Goal: Task Accomplishment & Management: Use online tool/utility

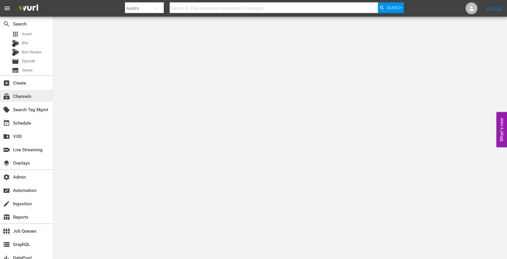
click at [28, 94] on div "subscriptions Channels" at bounding box center [16, 95] width 33 height 5
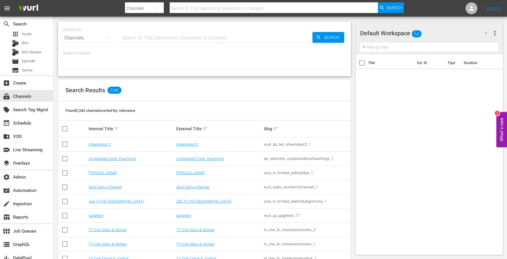
click at [139, 36] on input "text" at bounding box center [217, 38] width 192 height 14
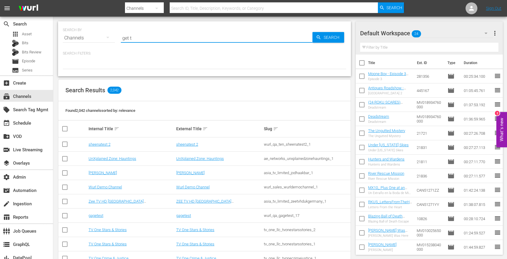
type input "get tv"
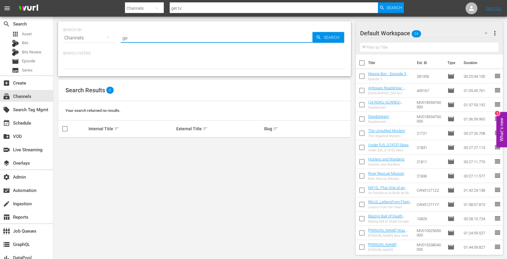
type input "get"
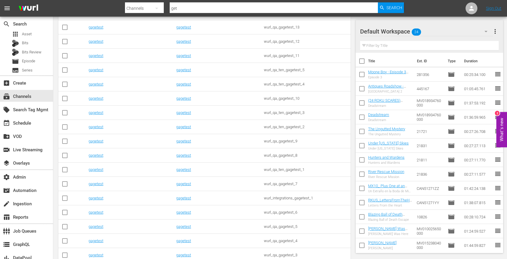
scroll to position [344, 0]
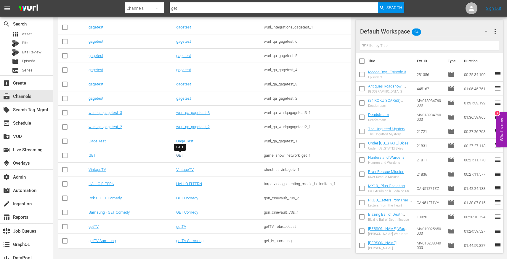
type input "get"
click at [182, 156] on link "GET" at bounding box center [179, 155] width 7 height 4
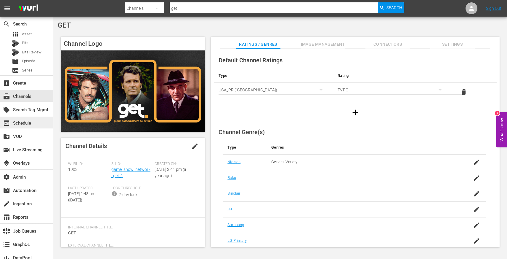
click at [27, 120] on div "event_available Schedule" at bounding box center [16, 121] width 33 height 5
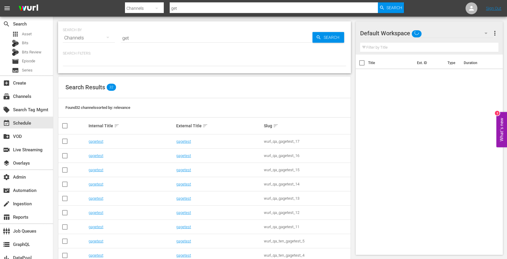
click at [139, 38] on input "get" at bounding box center [217, 38] width 192 height 14
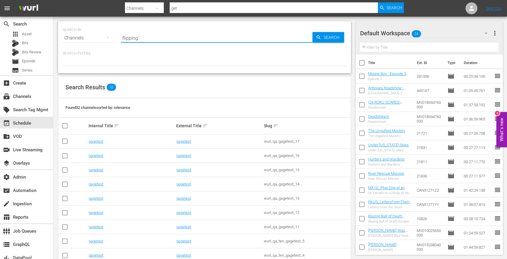
type input "flipping`"
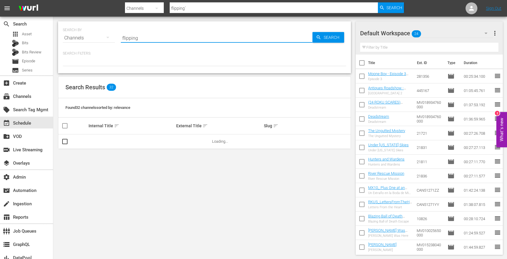
type input "flipping"
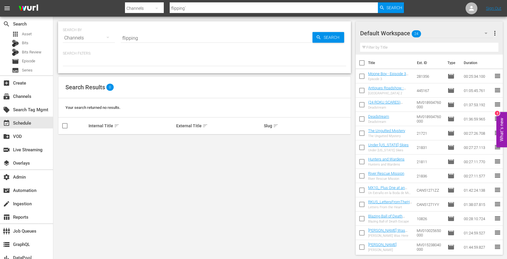
type input "flipping"
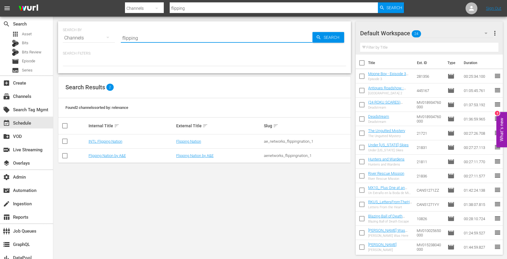
paste input "aenetworks_flippingnation_1"
type input "aenetworks_flippingnation_1"
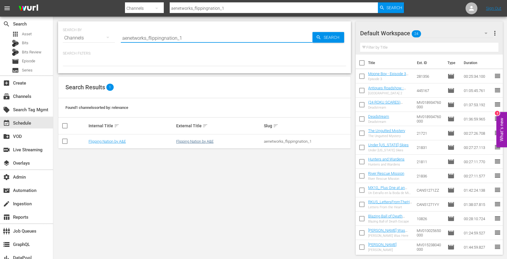
type input "aenetworks_flippingnation_1"
click at [181, 140] on link "Flipping Nation by A&E" at bounding box center [194, 141] width 37 height 4
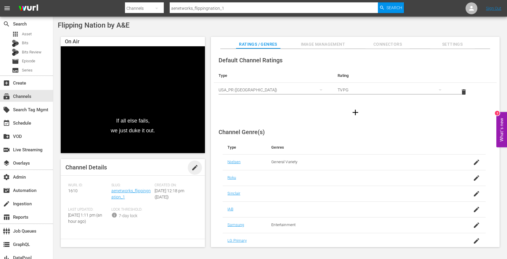
click at [194, 167] on span "edit" at bounding box center [194, 167] width 7 height 7
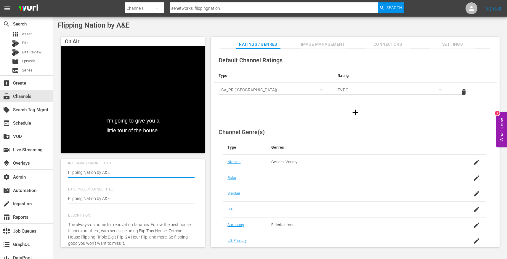
scroll to position [86, 0]
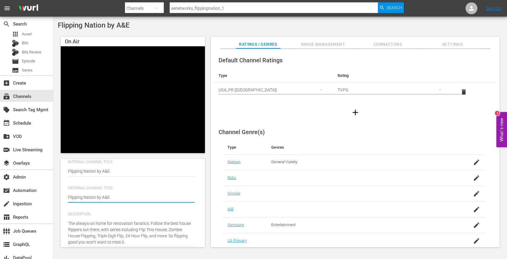
drag, startPoint x: 116, startPoint y: 209, endPoint x: 94, endPoint y: 211, distance: 21.2
type textarea "Flipping Nation"
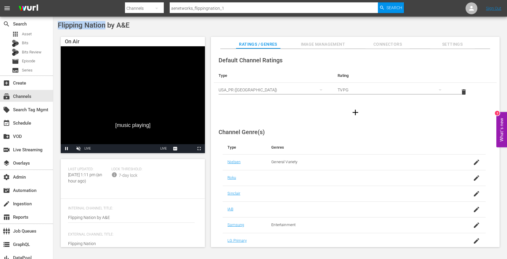
scroll to position [0, 0]
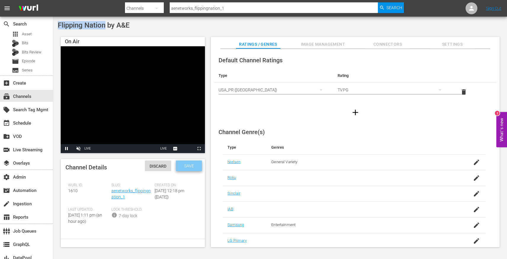
click at [191, 163] on span "Save" at bounding box center [188, 165] width 19 height 5
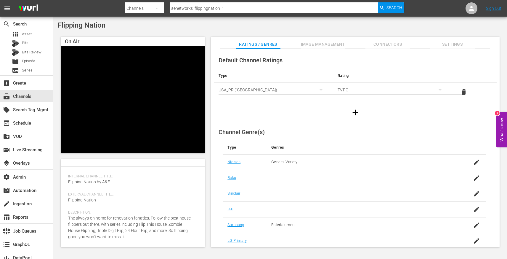
scroll to position [84, 0]
click at [331, 45] on span "Image Management" at bounding box center [323, 44] width 44 height 7
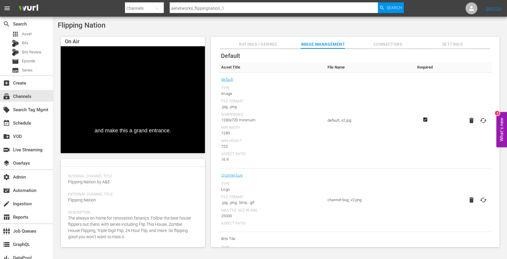
scroll to position [0, 0]
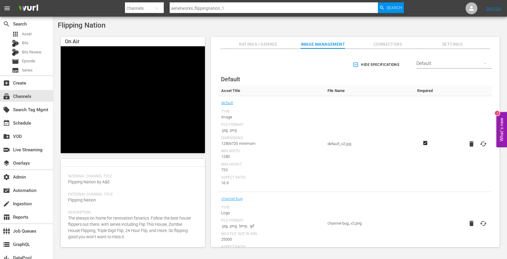
click at [481, 144] on icon at bounding box center [483, 143] width 7 height 7
click at [478, 149] on input "file" at bounding box center [477, 149] width 0 height 0
type input "C:\fakepath\Flipping_Nation_On-Device_HORIZONTAL_1920x1080.jpg"
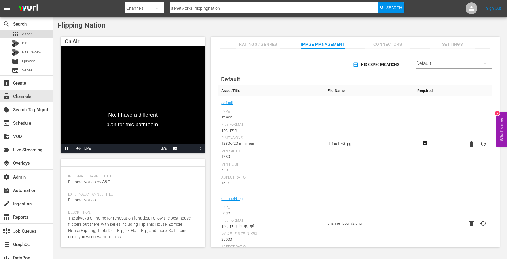
click at [31, 37] on div "apps Asset" at bounding box center [26, 34] width 53 height 8
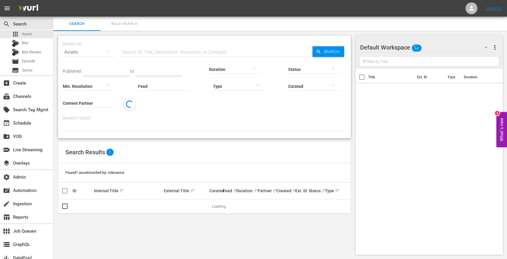
click at [140, 54] on input "text" at bounding box center [217, 52] width 192 height 14
paste input "[DEMOGRAPHIC_DATA], [DEMOGRAPHIC_DATA] wife killed in Portugal streetcar crash"
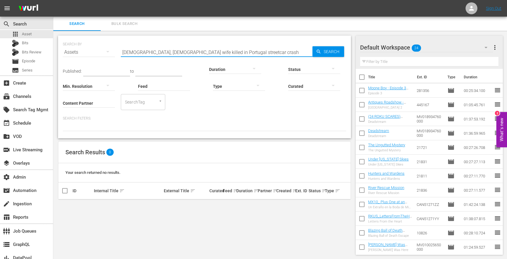
click at [144, 51] on input "[DEMOGRAPHIC_DATA], [DEMOGRAPHIC_DATA] wife killed in Portugal streetcar crash" at bounding box center [217, 52] width 192 height 14
type input "[DEMOGRAPHIC_DATA] wife killed in Portugal streetcar crash"
click at [28, 46] on div "Bits" at bounding box center [26, 43] width 53 height 8
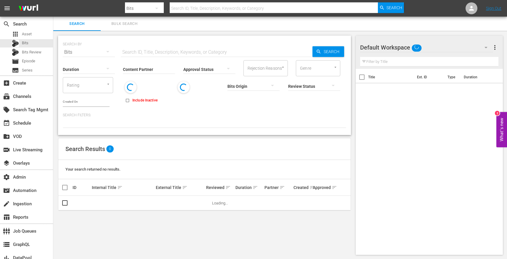
click at [166, 52] on input "text" at bounding box center [217, 52] width 192 height 14
paste input "[DEMOGRAPHIC_DATA], [DEMOGRAPHIC_DATA] wife killed in Portugal streetcar crash"
type input "[DEMOGRAPHIC_DATA], [DEMOGRAPHIC_DATA] wife killed in Portugal streetcar crash"
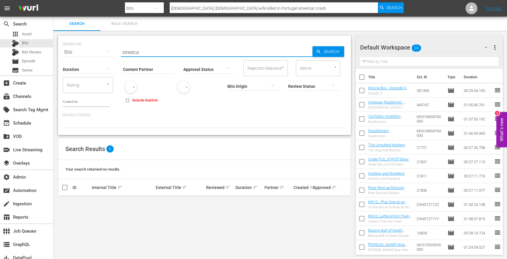
type input "streetcar"
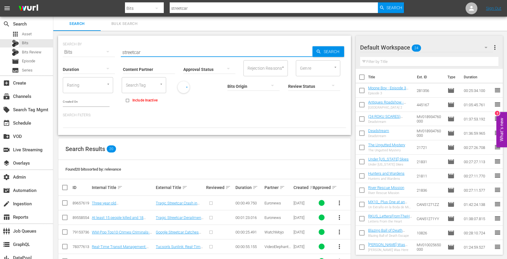
scroll to position [7, 0]
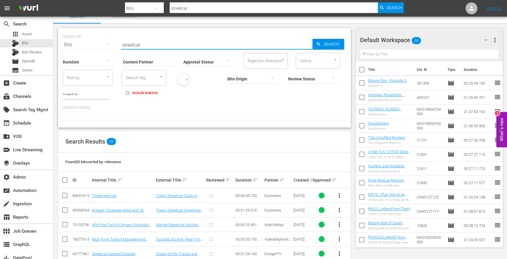
type input "streetcar"
click at [154, 62] on input "Content Partner" at bounding box center [149, 62] width 52 height 21
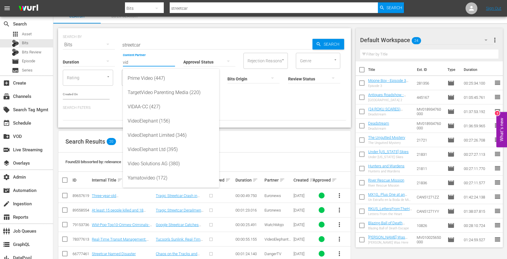
type input "vid"
click at [239, 229] on td "00:00:25.491" at bounding box center [249, 224] width 29 height 15
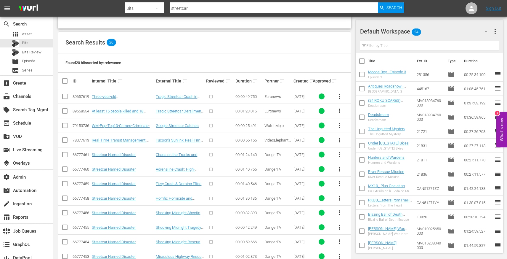
scroll to position [90, 0]
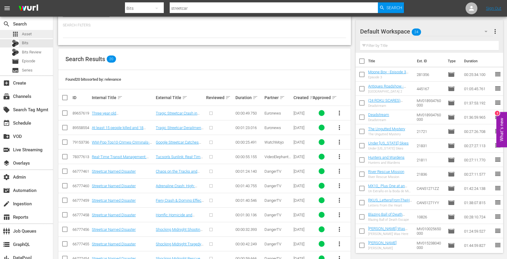
click at [22, 34] on span "Asset" at bounding box center [27, 34] width 10 height 6
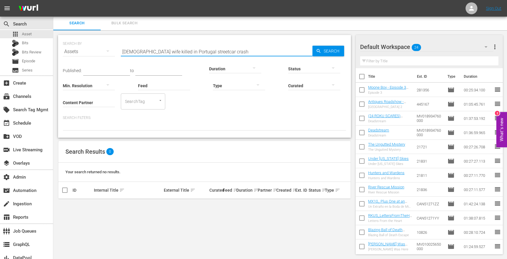
click at [149, 54] on input "[DEMOGRAPHIC_DATA] wife killed in Portugal streetcar crash" at bounding box center [217, 51] width 192 height 14
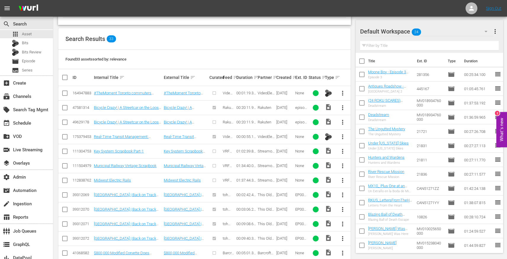
scroll to position [115, 0]
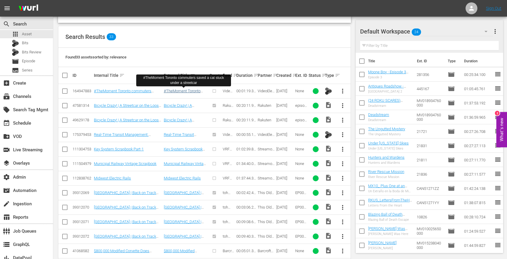
type input "streetcar"
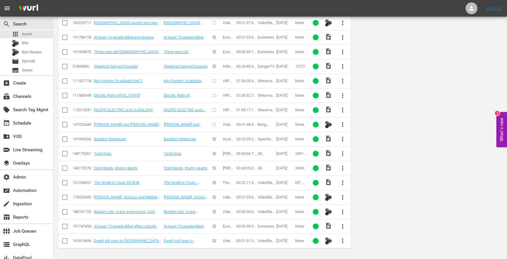
scroll to position [0, 0]
